Goal: Information Seeking & Learning: Learn about a topic

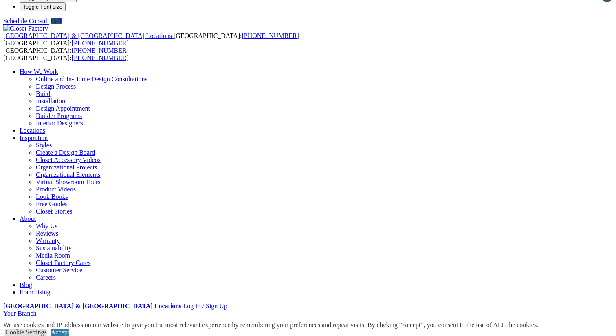
scroll to position [17, 0]
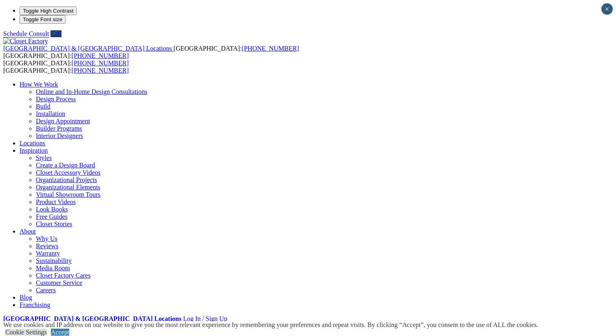
scroll to position [0, 0]
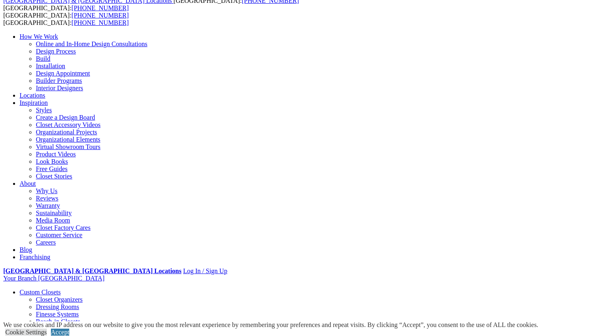
scroll to position [41, 0]
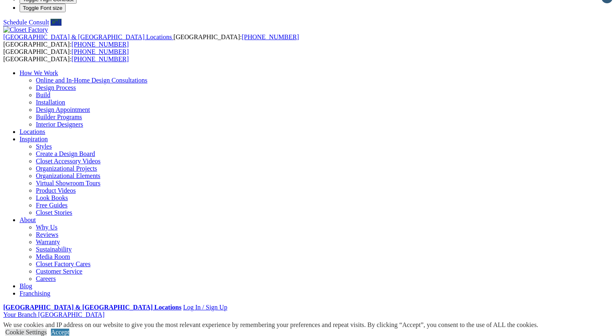
scroll to position [12, 0]
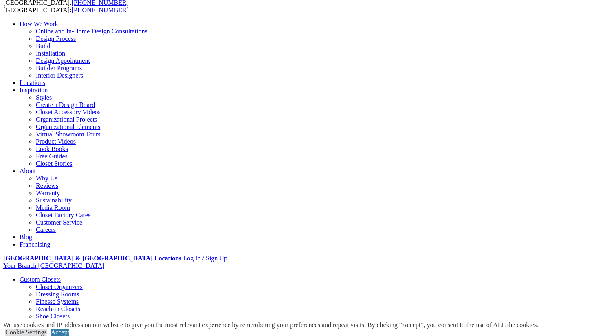
scroll to position [55, 0]
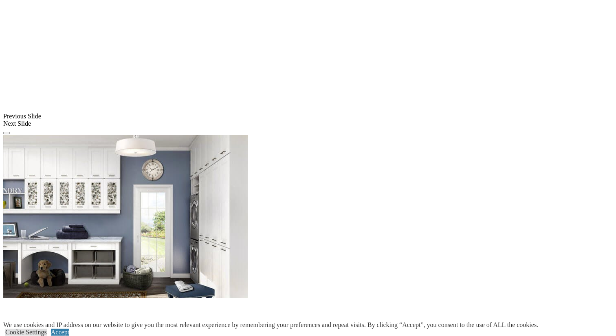
scroll to position [669, 0]
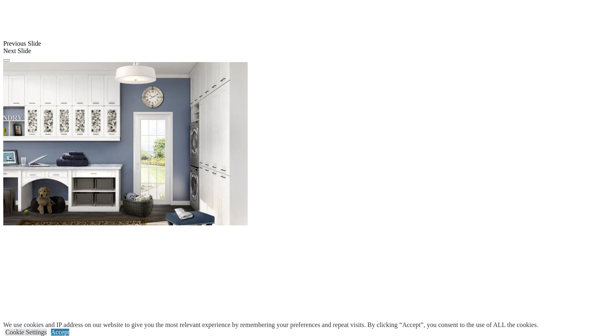
scroll to position [755, 0]
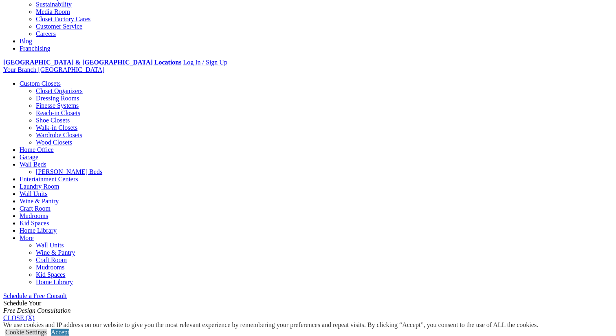
scroll to position [0, 0]
